Goal: Navigation & Orientation: Find specific page/section

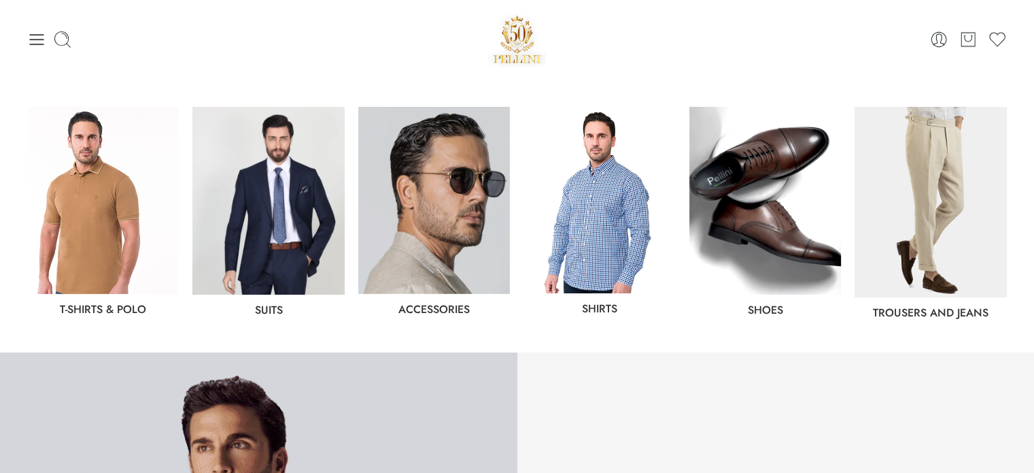
scroll to position [634, 0]
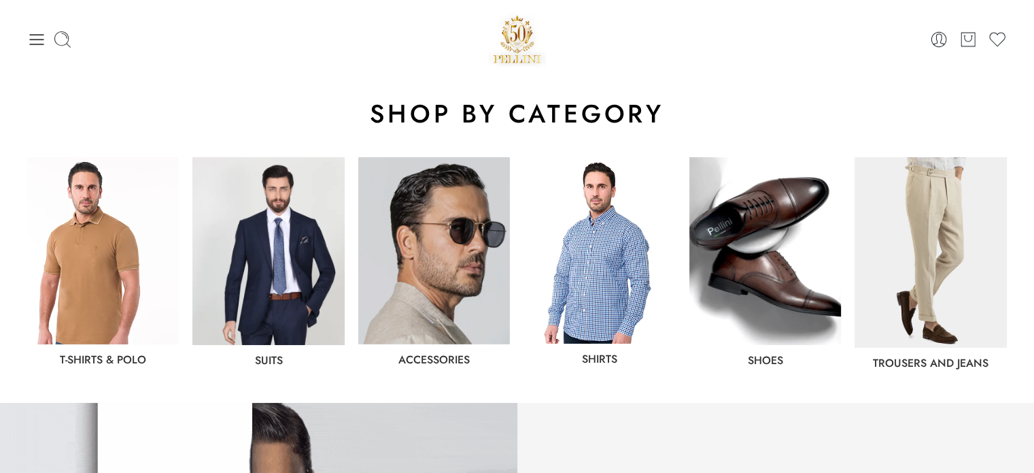
click at [592, 289] on img at bounding box center [600, 250] width 152 height 186
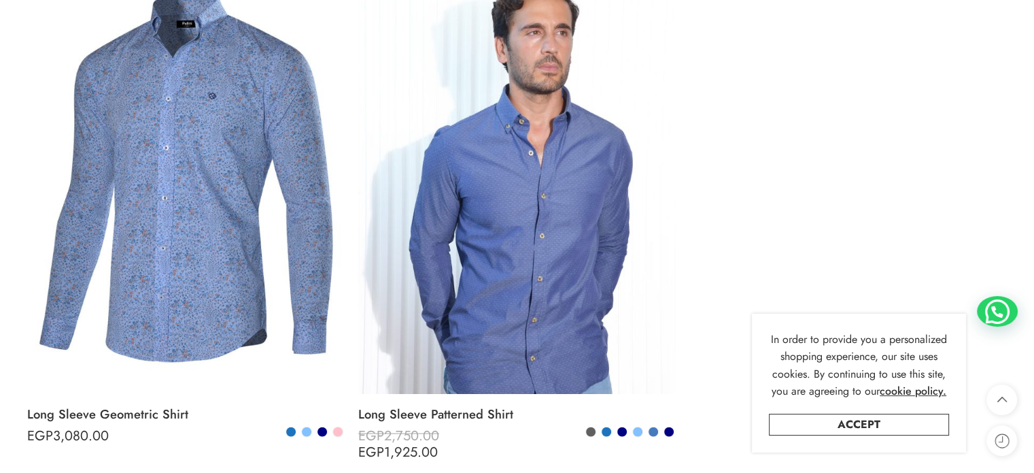
scroll to position [2823, 0]
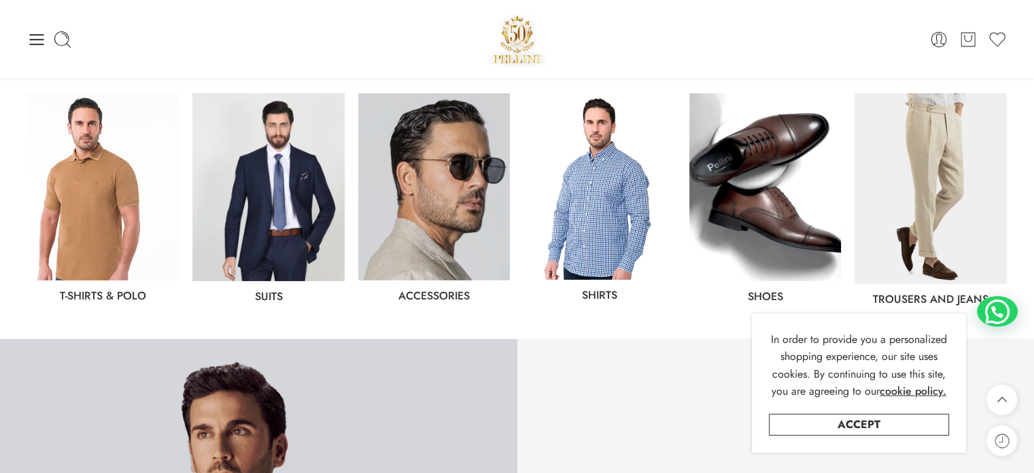
scroll to position [698, 0]
click at [916, 190] on img at bounding box center [931, 187] width 152 height 190
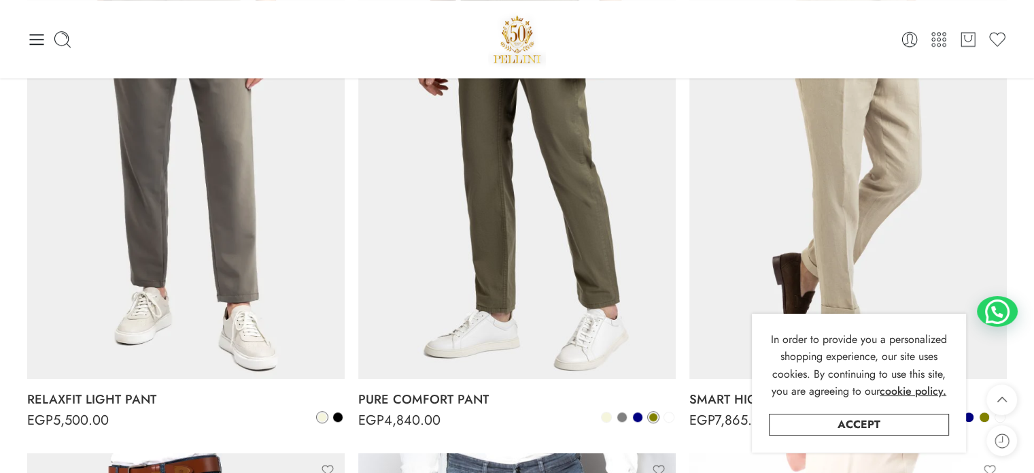
scroll to position [782, 0]
